Goal: Obtain resource: Download file/media

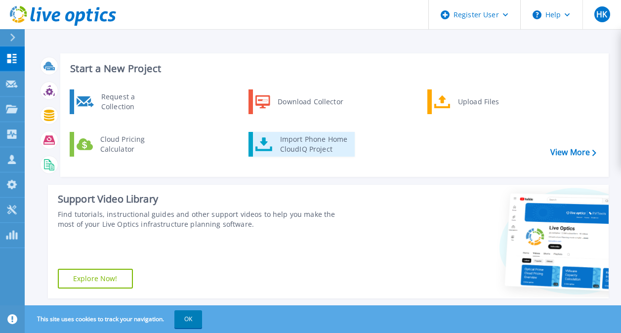
click at [257, 135] on link "Import Phone Home CloudIQ Project" at bounding box center [302, 144] width 106 height 25
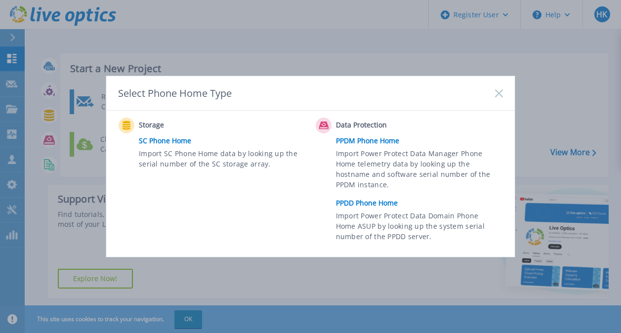
click at [361, 206] on link "PPDD Phone Home" at bounding box center [422, 203] width 172 height 15
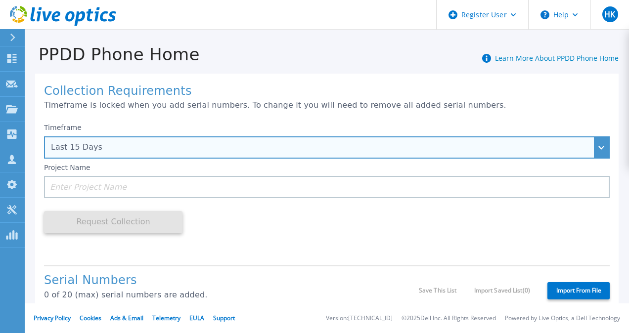
click at [213, 138] on div "Last 15 Days" at bounding box center [326, 147] width 565 height 22
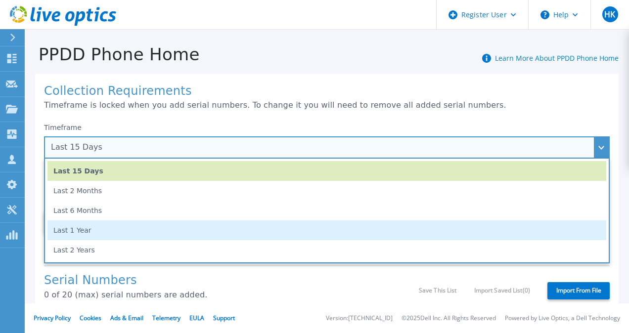
click at [121, 226] on li "Last 1 Year" at bounding box center [326, 230] width 559 height 20
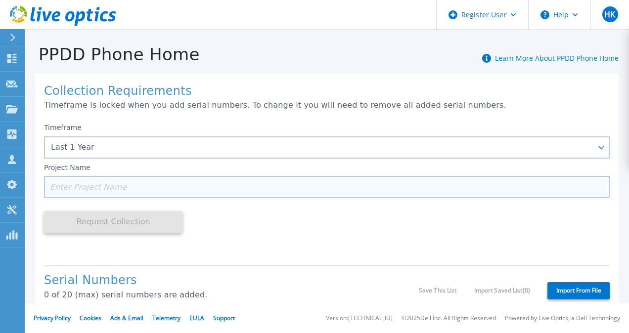
click at [85, 189] on input at bounding box center [326, 187] width 565 height 22
paste input "DE414233201538"
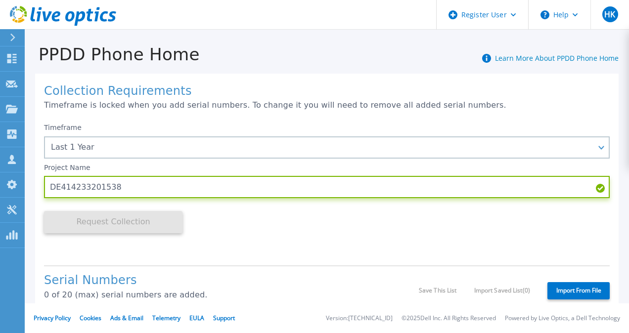
scroll to position [65, 0]
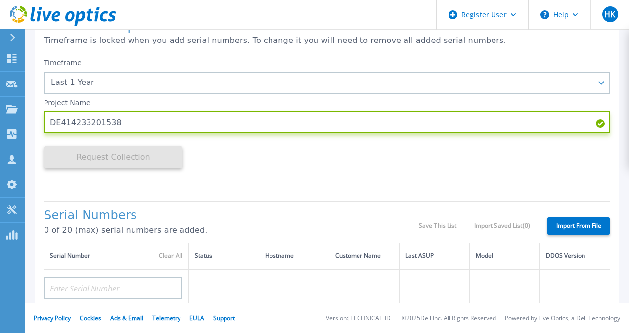
type input "DE414233201538"
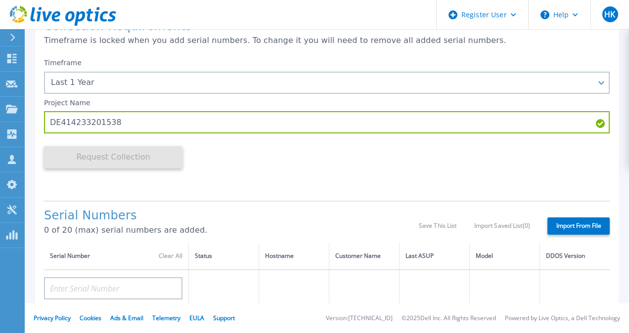
click at [224, 145] on div "Timeframe Last 1 Year Last 15 Days Last 2 Months Last 6 Months Last 1 Year Last…" at bounding box center [326, 122] width 565 height 139
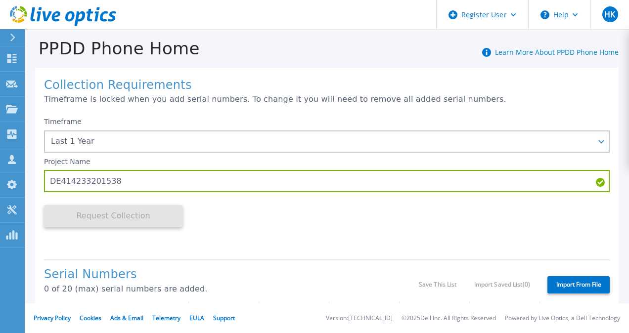
scroll to position [7, 0]
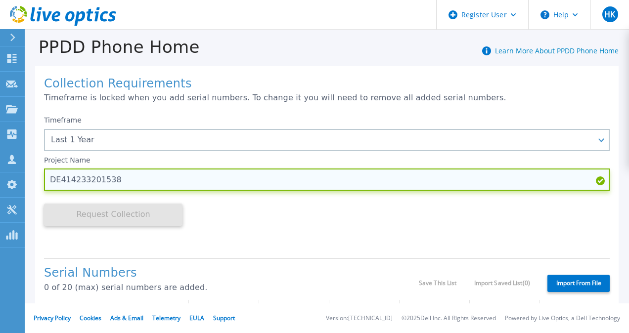
click at [129, 188] on input "DE414233201538" at bounding box center [326, 180] width 565 height 22
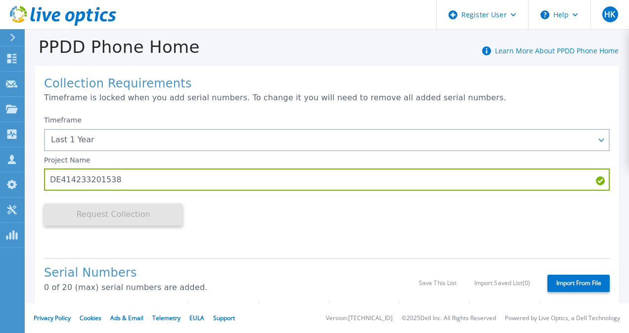
click at [114, 230] on div "Request Collection This might take a few minutes please wait..." at bounding box center [113, 220] width 138 height 59
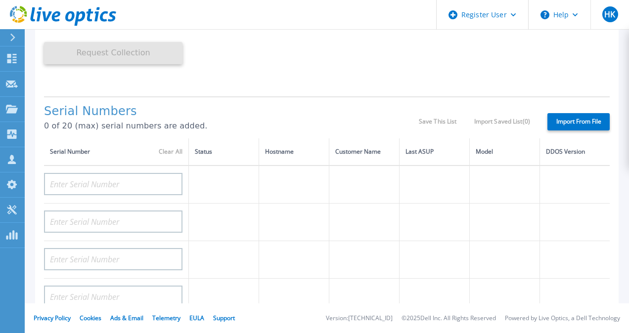
scroll to position [0, 0]
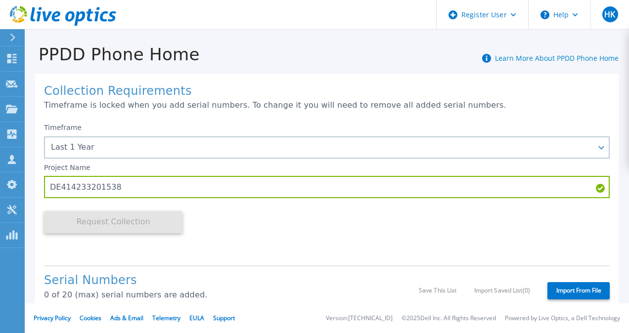
click at [98, 237] on div "Request Collection This might take a few minutes please wait..." at bounding box center [113, 227] width 138 height 59
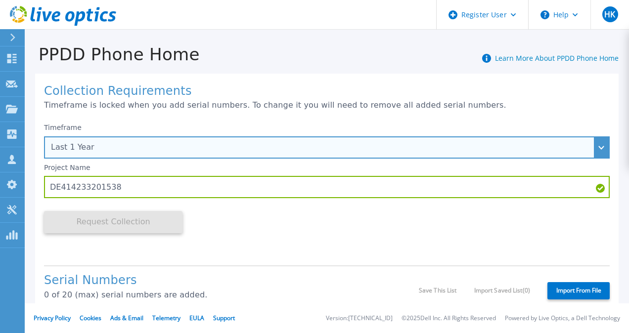
click at [88, 144] on div "Last 1 Year" at bounding box center [321, 147] width 541 height 9
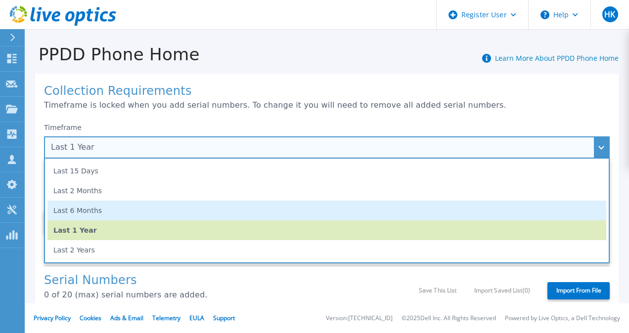
click at [83, 210] on li "Last 6 Months" at bounding box center [326, 211] width 559 height 20
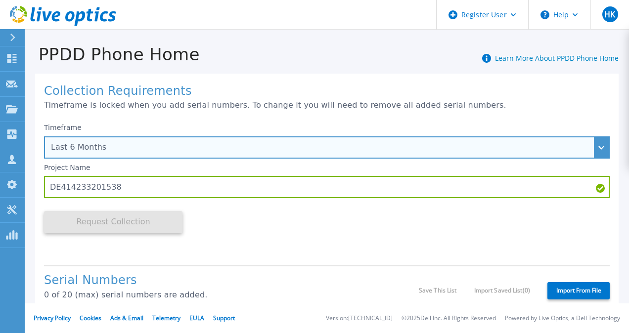
click at [138, 140] on div "Last 6 Months" at bounding box center [326, 147] width 565 height 22
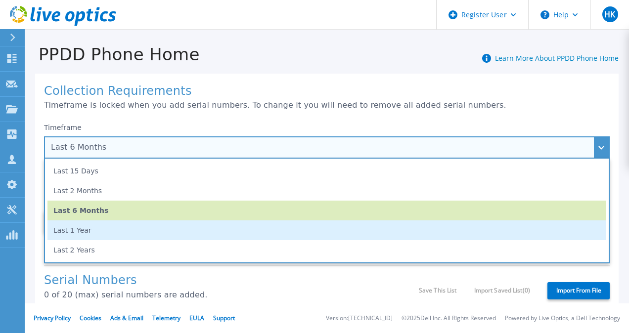
click at [83, 233] on li "Last 1 Year" at bounding box center [326, 230] width 559 height 20
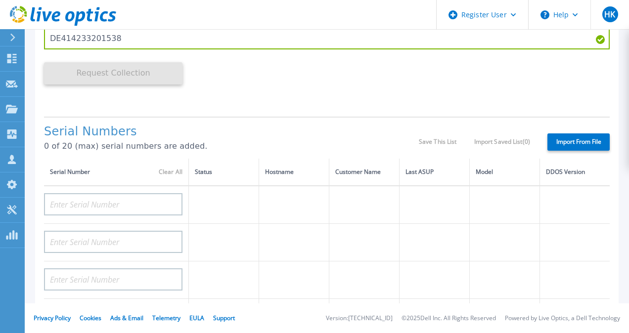
scroll to position [192, 0]
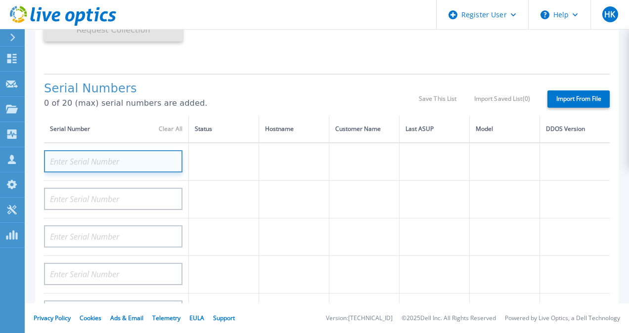
click at [91, 161] on input at bounding box center [113, 161] width 138 height 22
paste input "DE414233201538"
type input "DE414233201538"
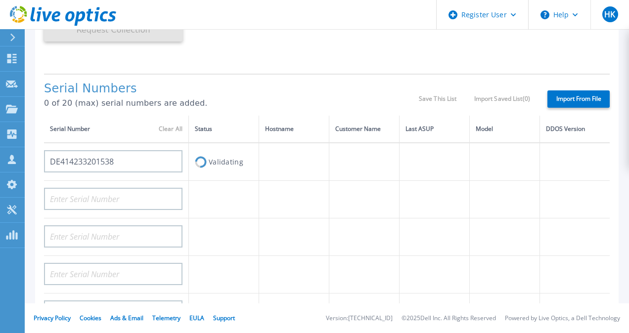
click at [558, 100] on label "Import From File" at bounding box center [578, 98] width 62 height 17
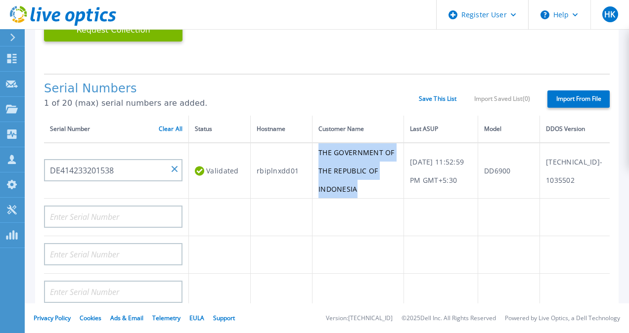
drag, startPoint x: 314, startPoint y: 148, endPoint x: 369, endPoint y: 189, distance: 68.5
click at [369, 189] on td "THE GOVERNMENT OF THE REPUBLIC OF INDONESIA" at bounding box center [357, 171] width 91 height 56
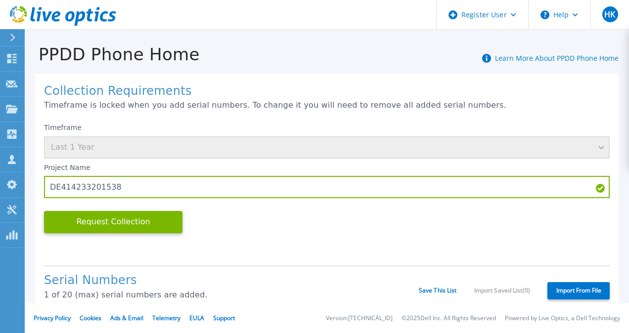
scroll to position [0, 0]
click at [122, 227] on button "Request Collection" at bounding box center [113, 222] width 138 height 22
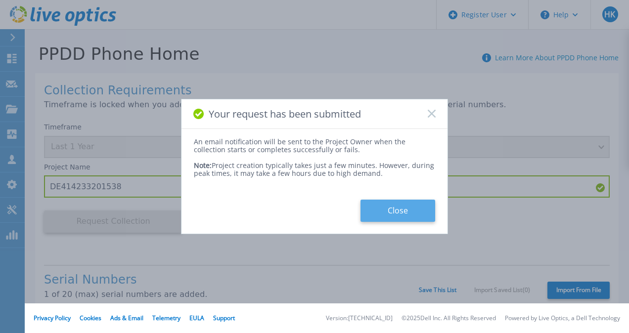
click at [407, 205] on button "Close" at bounding box center [397, 211] width 75 height 22
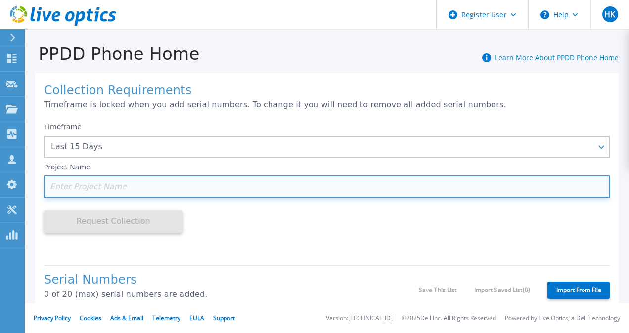
click at [72, 190] on input at bounding box center [326, 186] width 565 height 22
paste input "CRK00244308245"
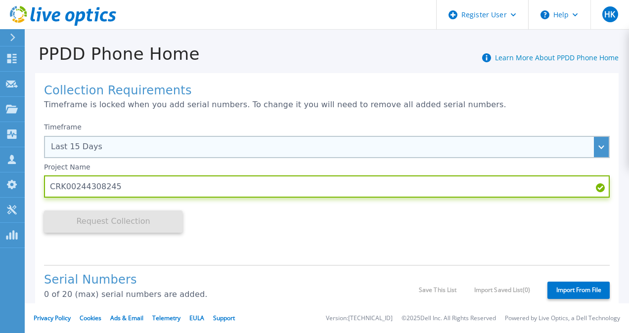
type input "CRK00244308245"
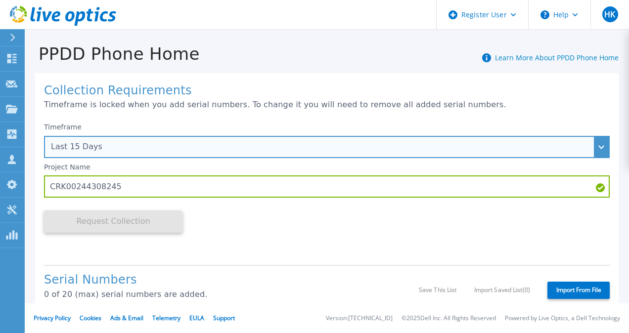
click at [591, 154] on div "Last 15 Days" at bounding box center [326, 147] width 565 height 22
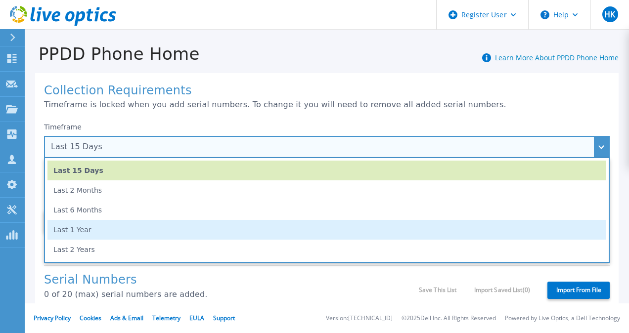
click at [212, 225] on li "Last 1 Year" at bounding box center [326, 230] width 559 height 20
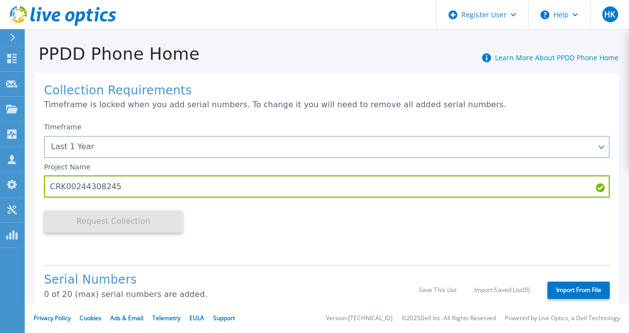
click at [233, 235] on div "Timeframe Last 1 Year Last 15 Days Last 2 Months Last 6 Months Last 1 Year Last…" at bounding box center [326, 187] width 565 height 139
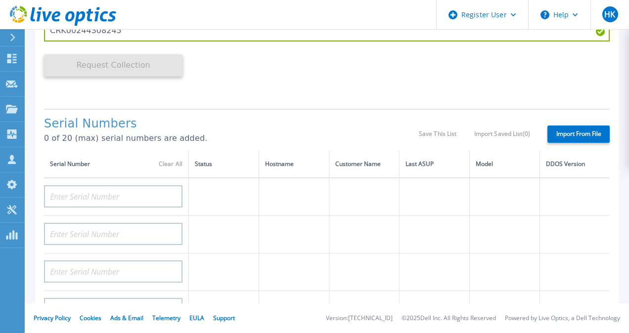
scroll to position [171, 0]
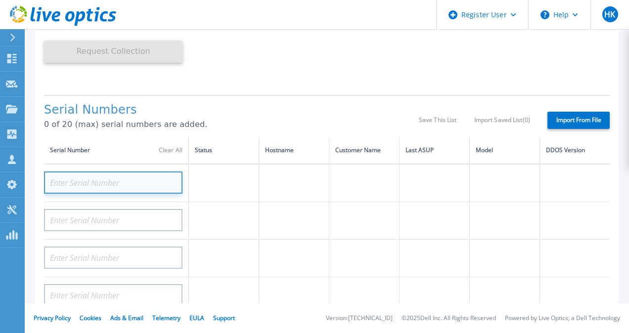
click at [137, 186] on input at bounding box center [113, 183] width 138 height 22
paste input "CRK00244308245"
type input "CRK00244308245"
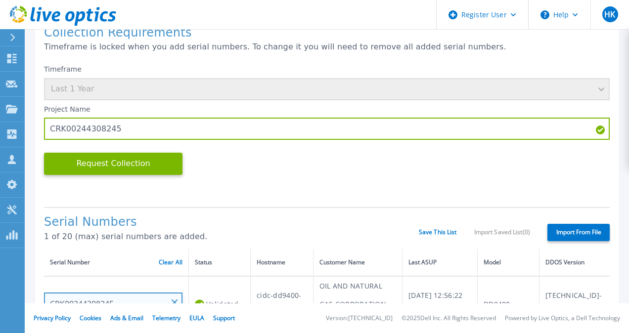
scroll to position [58, 0]
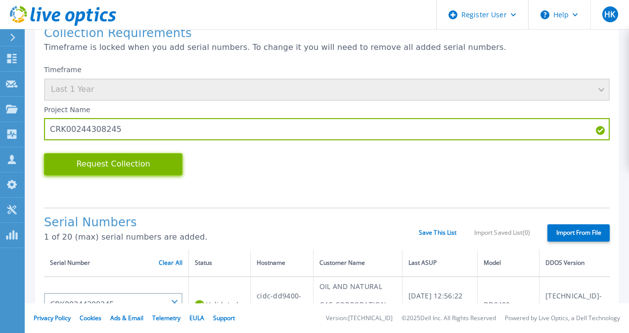
click at [104, 172] on button "Request Collection" at bounding box center [113, 164] width 138 height 22
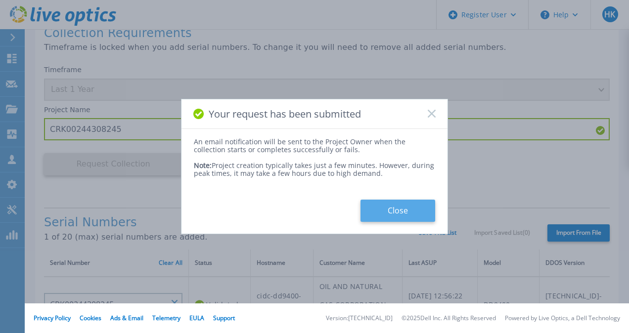
click at [383, 209] on button "Close" at bounding box center [397, 211] width 75 height 22
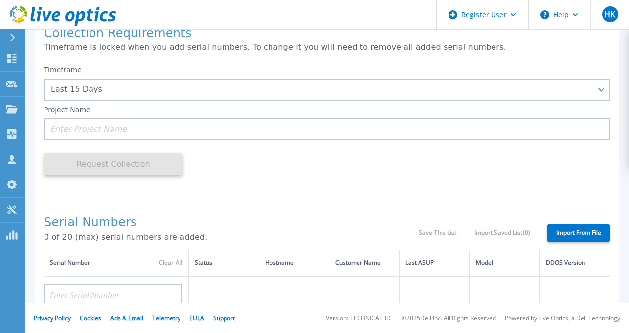
click at [8, 38] on button at bounding box center [12, 37] width 25 height 17
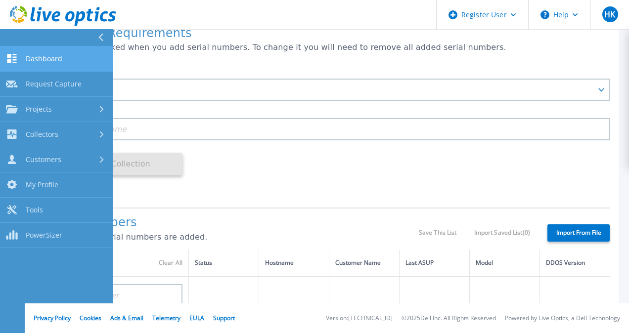
click at [54, 65] on link "Dashboard Dashboard" at bounding box center [56, 58] width 113 height 25
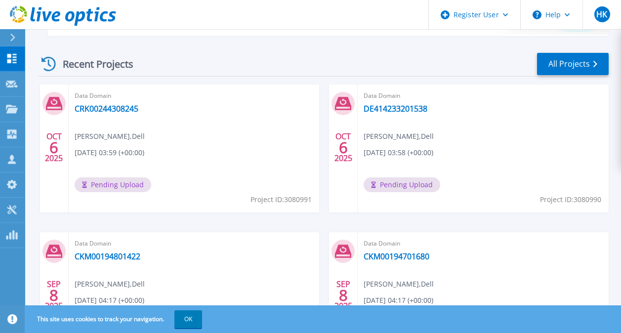
scroll to position [262, 0]
click at [584, 60] on link "All Projects" at bounding box center [573, 64] width 72 height 22
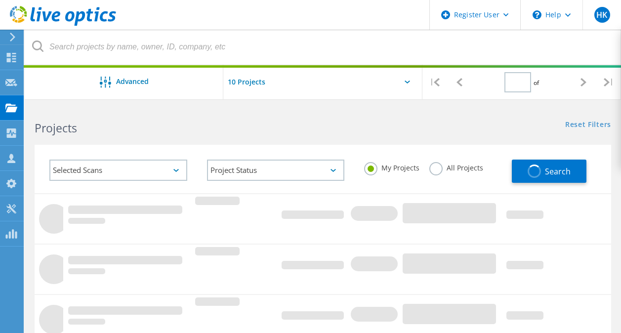
type input "1"
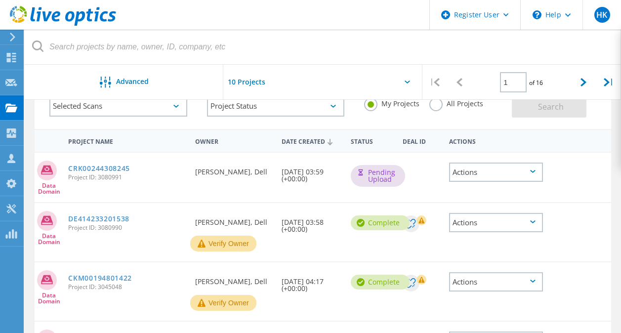
scroll to position [65, 0]
click at [122, 218] on link "DE414233201538" at bounding box center [98, 218] width 61 height 7
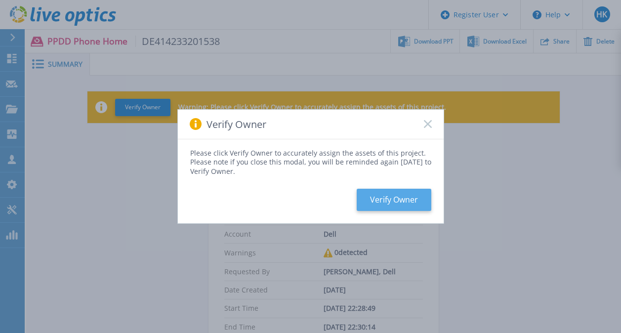
click at [406, 199] on button "Verify Owner" at bounding box center [394, 200] width 75 height 22
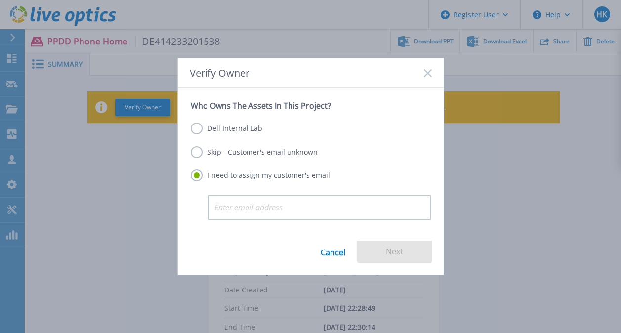
click at [241, 126] on label "Dell Internal Lab" at bounding box center [227, 129] width 72 height 12
click at [0, 0] on input "Dell Internal Lab" at bounding box center [0, 0] width 0 height 0
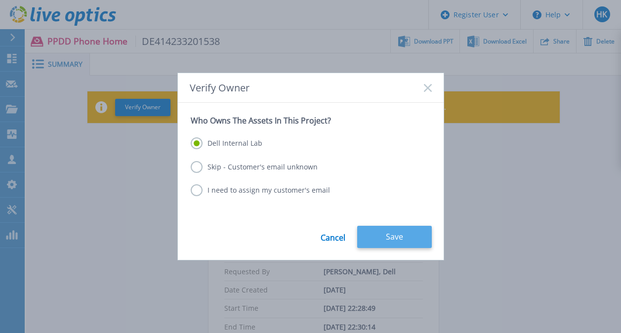
click at [387, 233] on button "Save" at bounding box center [394, 237] width 75 height 22
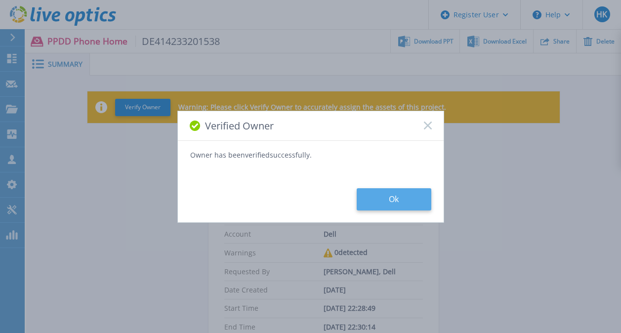
click at [413, 204] on button "Ok" at bounding box center [394, 199] width 75 height 22
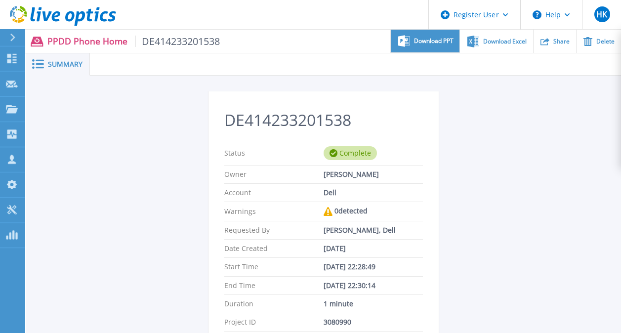
click at [435, 45] on div "Download PPT" at bounding box center [425, 41] width 69 height 23
click at [16, 44] on div at bounding box center [17, 37] width 16 height 17
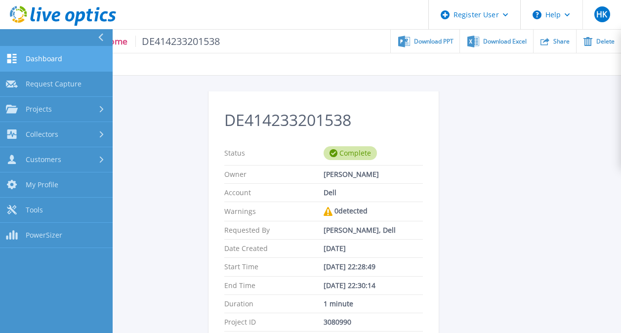
click at [33, 53] on link "Dashboard Dashboard" at bounding box center [56, 58] width 113 height 25
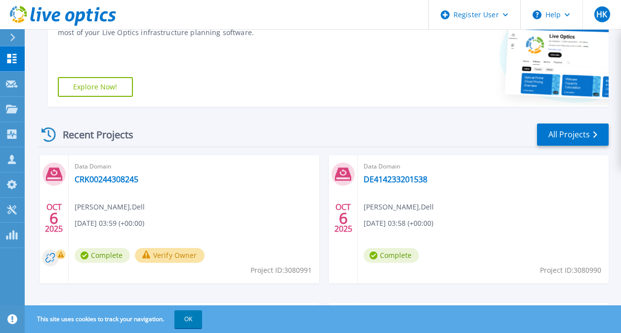
scroll to position [192, 0]
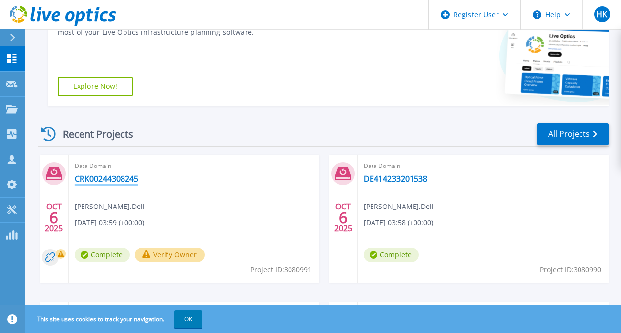
click at [109, 180] on link "CRK00244308245" at bounding box center [107, 179] width 64 height 10
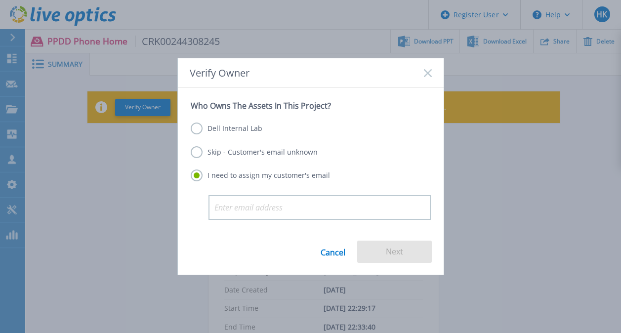
click at [229, 128] on label "Dell Internal Lab" at bounding box center [227, 129] width 72 height 12
click at [0, 0] on input "Dell Internal Lab" at bounding box center [0, 0] width 0 height 0
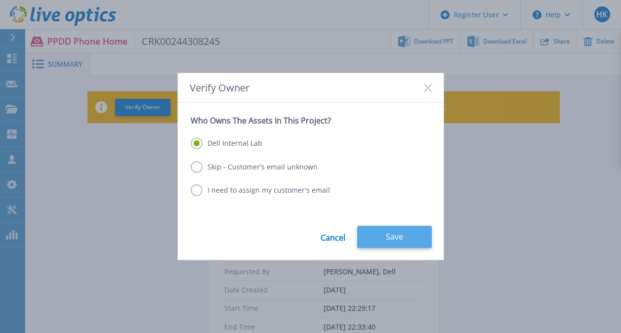
click at [380, 234] on button "Save" at bounding box center [394, 237] width 75 height 22
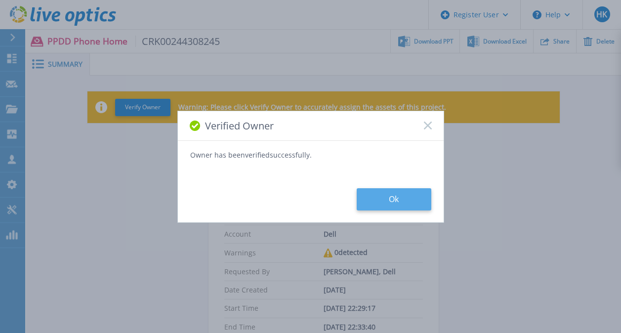
click at [387, 191] on button "Ok" at bounding box center [394, 199] width 75 height 22
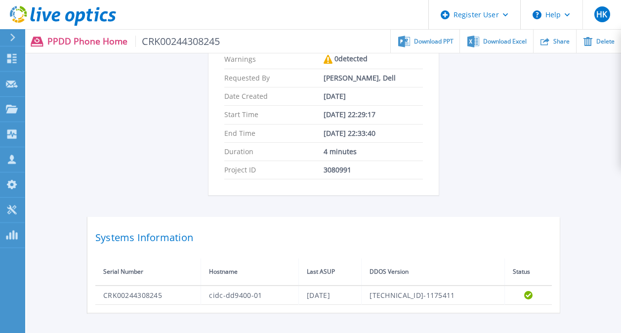
scroll to position [161, 0]
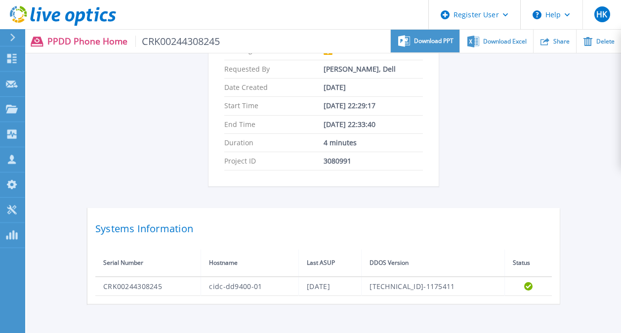
click at [414, 34] on div "Download PPT" at bounding box center [425, 41] width 69 height 23
